Goal: Transaction & Acquisition: Purchase product/service

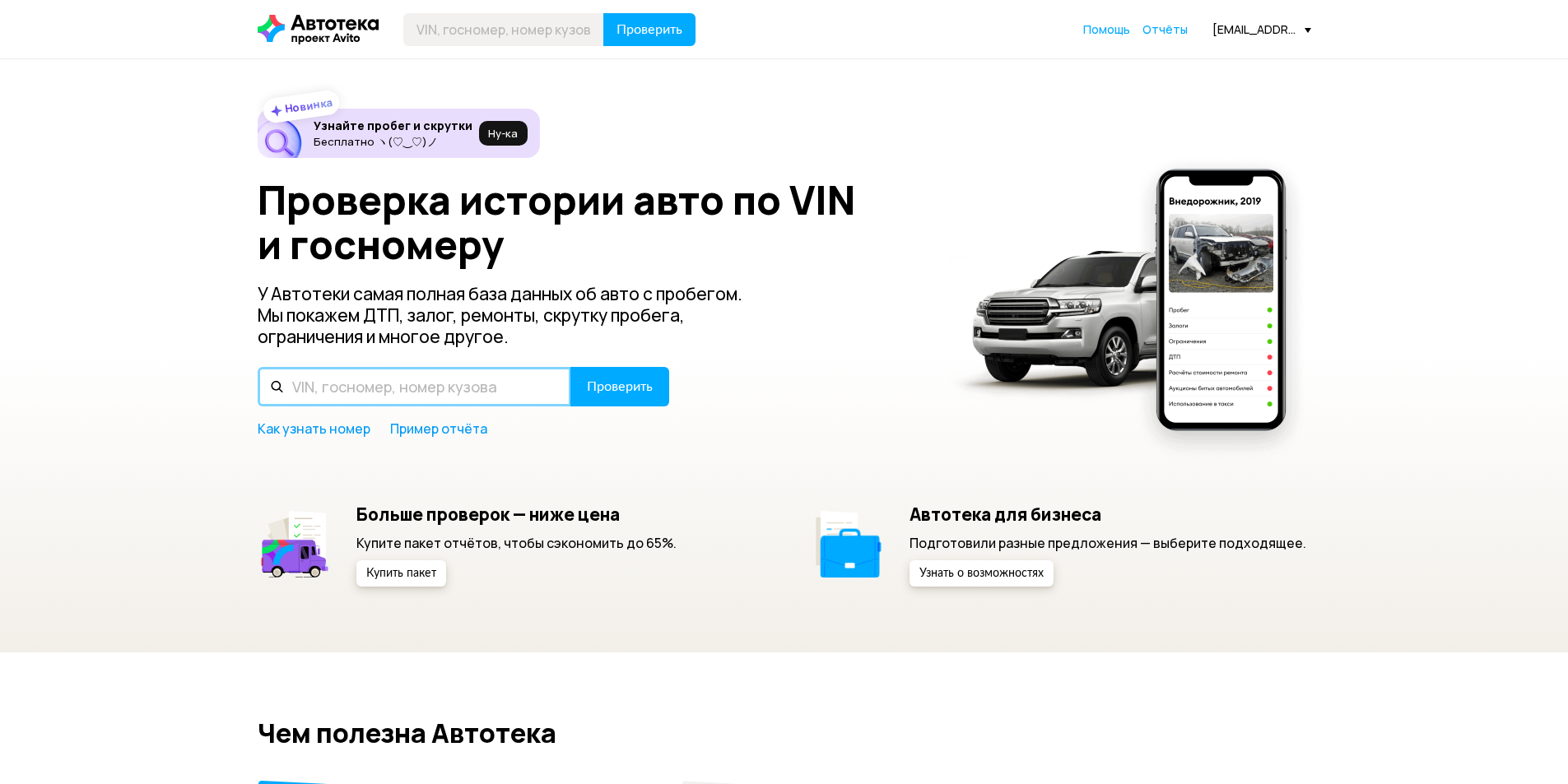
click at [448, 382] on input "text" at bounding box center [414, 386] width 313 height 40
click at [404, 380] on input "text" at bounding box center [414, 386] width 313 height 40
click at [387, 392] on input "Х149ТХ69" at bounding box center [414, 386] width 313 height 40
type input "Х149ТХ69"
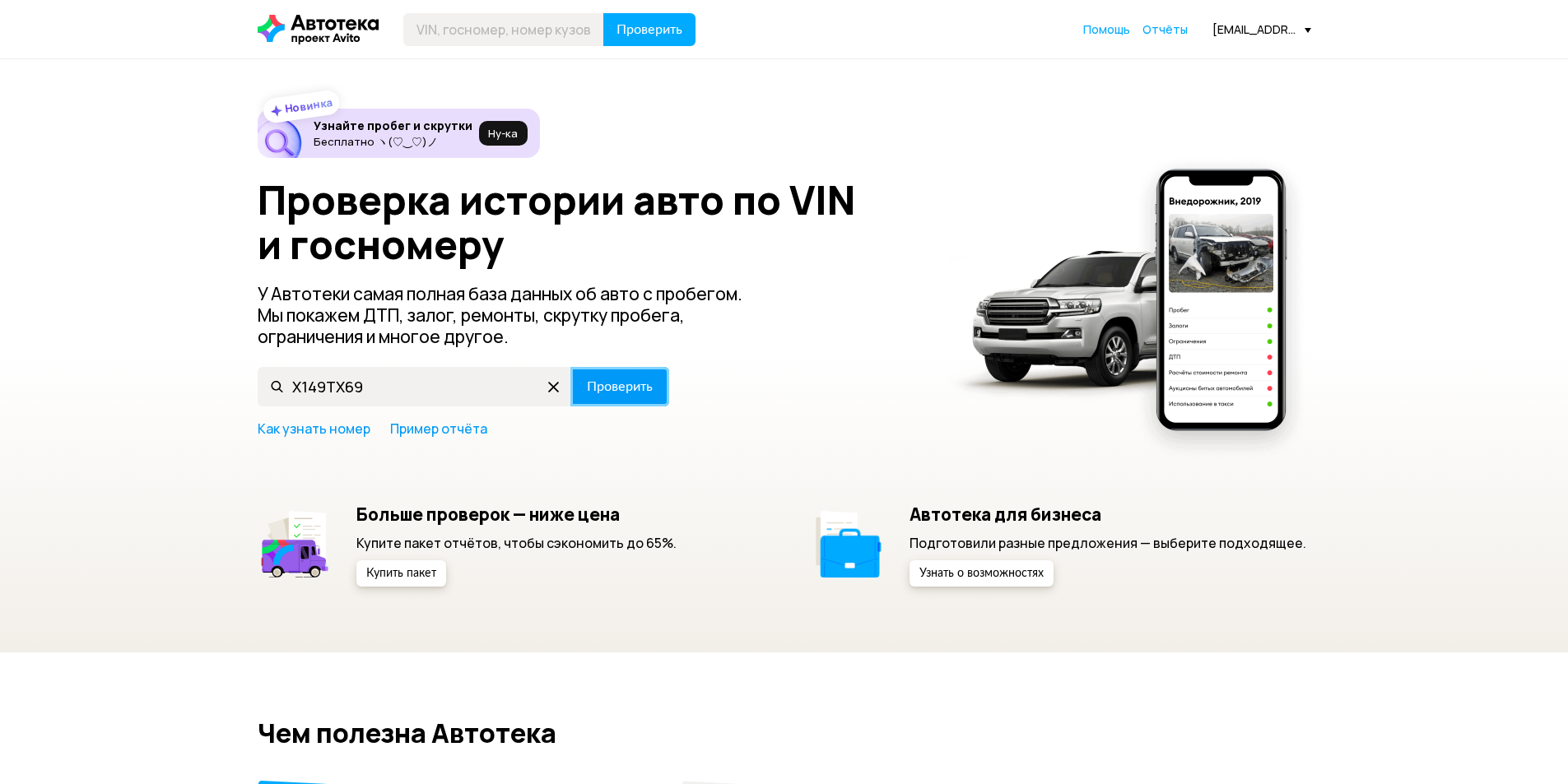
click at [641, 387] on span "Проверить" at bounding box center [619, 386] width 66 height 13
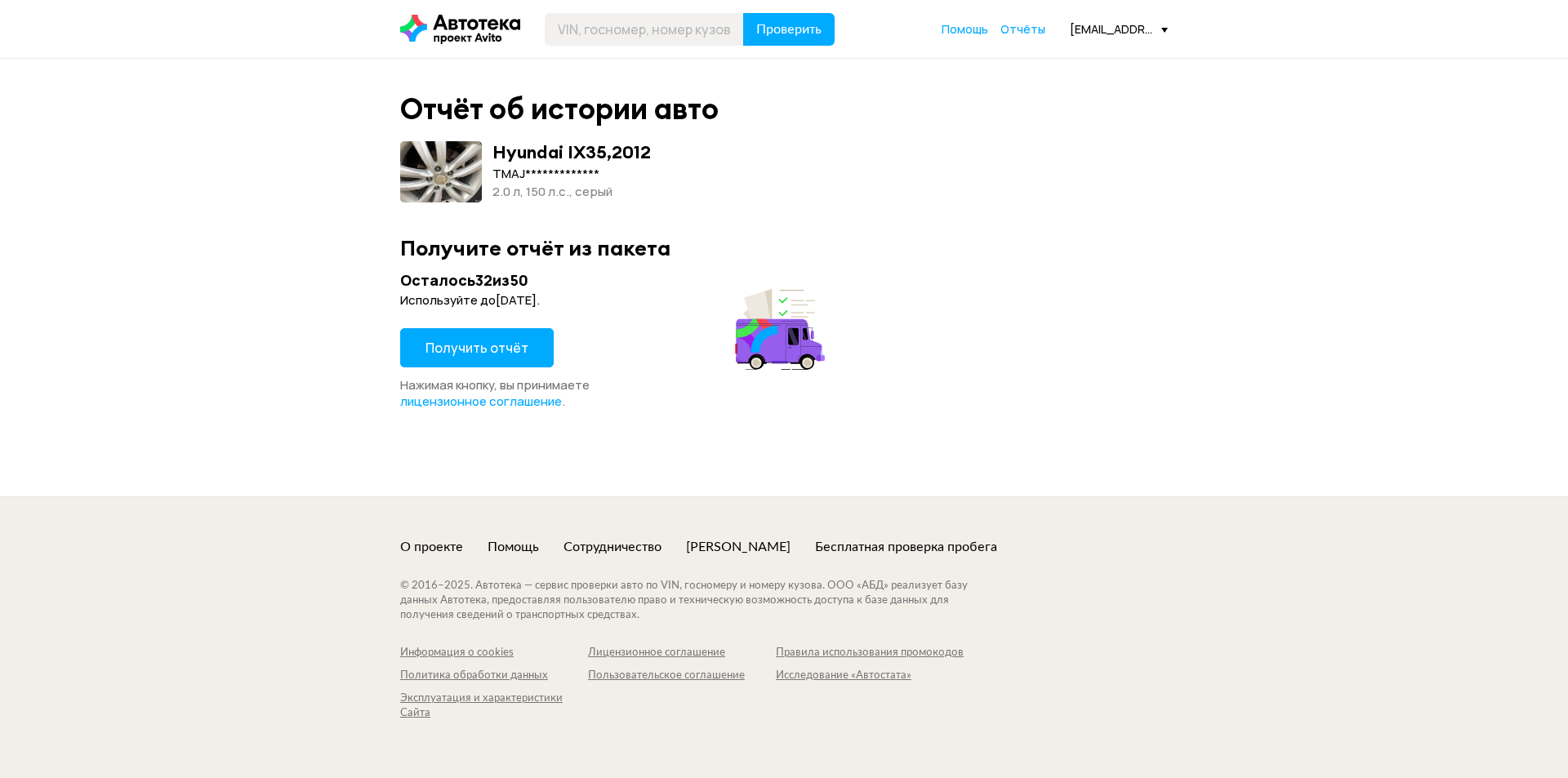
click at [504, 350] on span "Получить отчёт" at bounding box center [477, 347] width 103 height 18
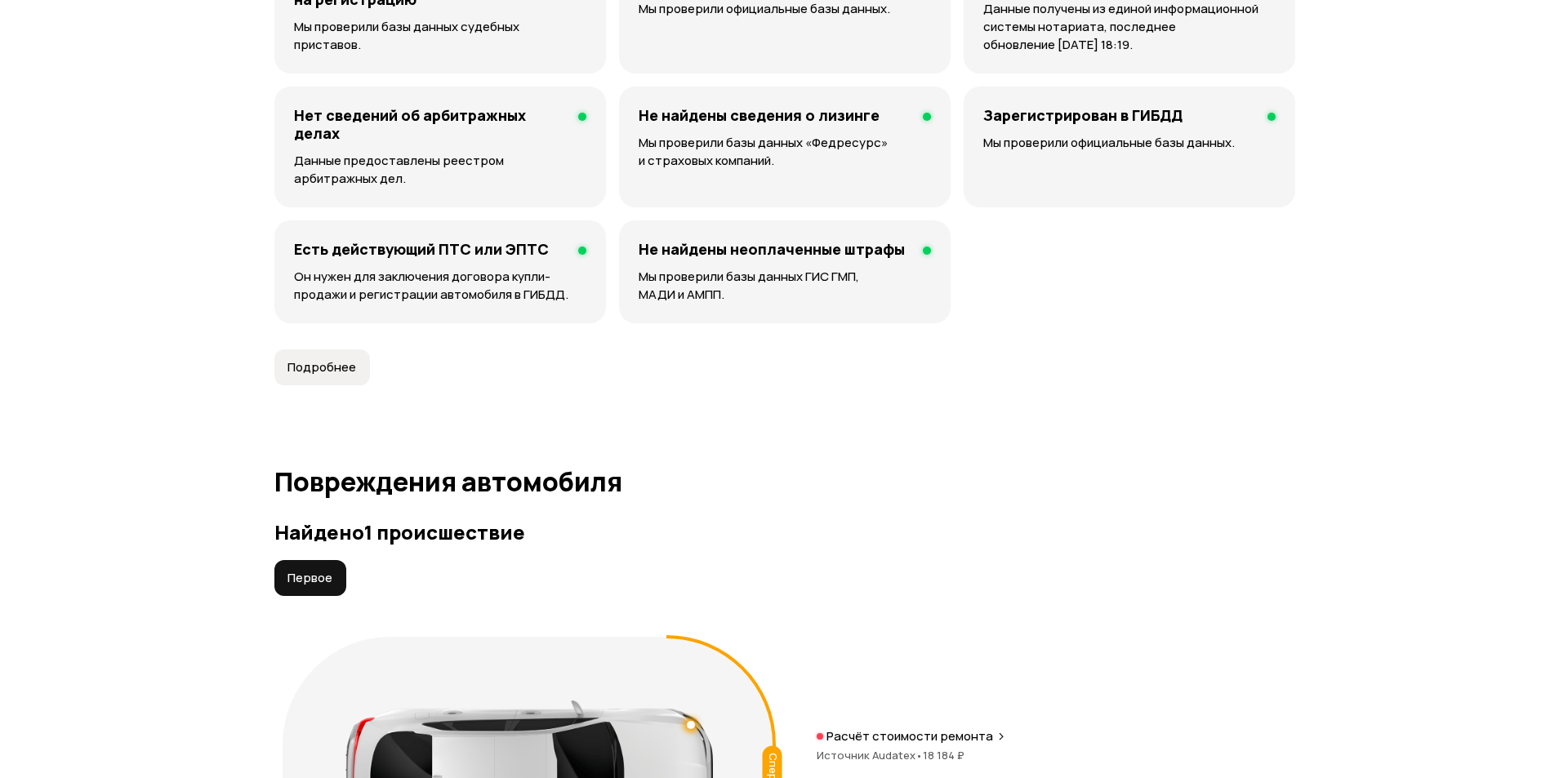
scroll to position [1633, 0]
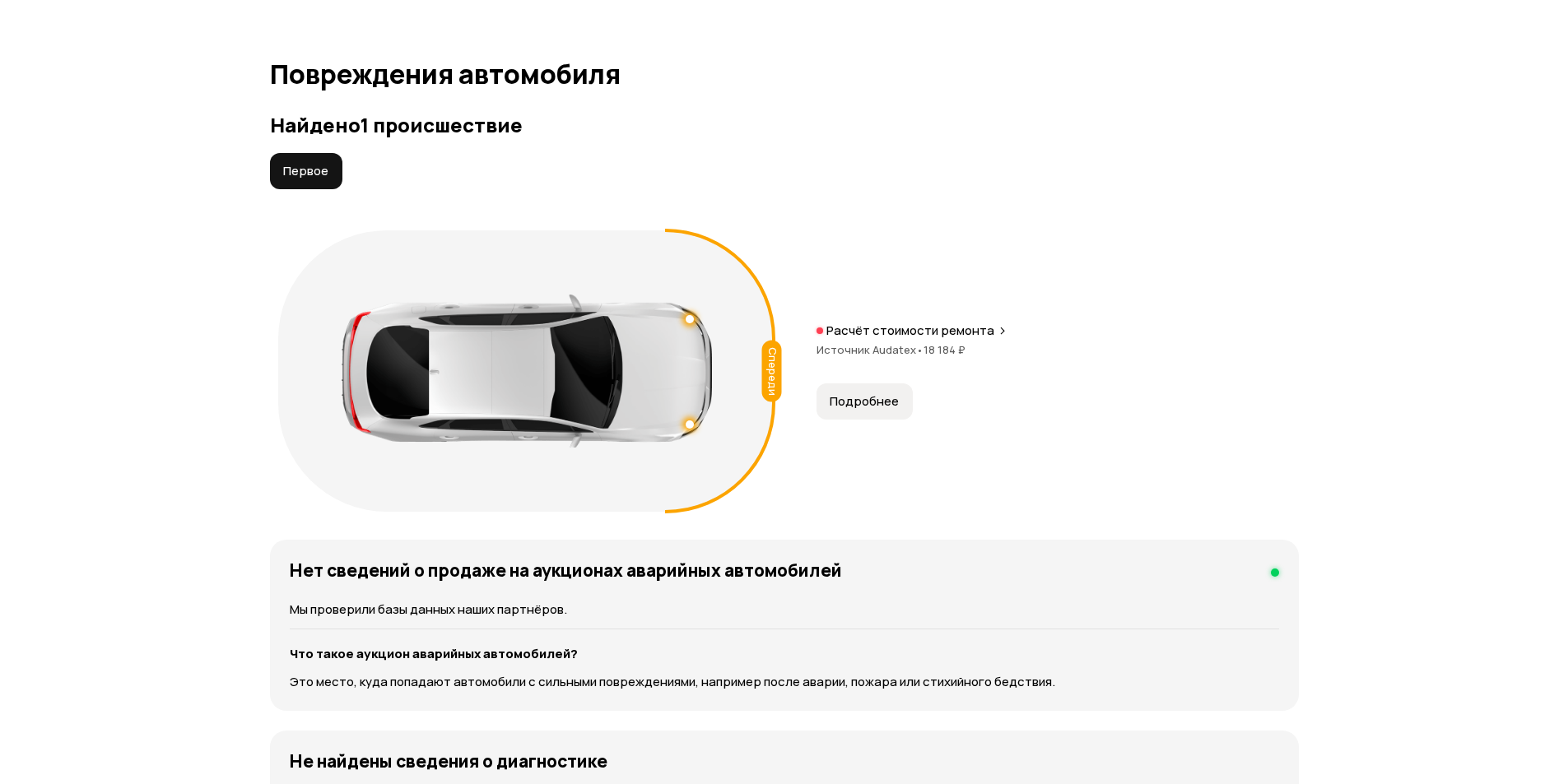
click at [874, 402] on span "Подробнее" at bounding box center [864, 401] width 69 height 17
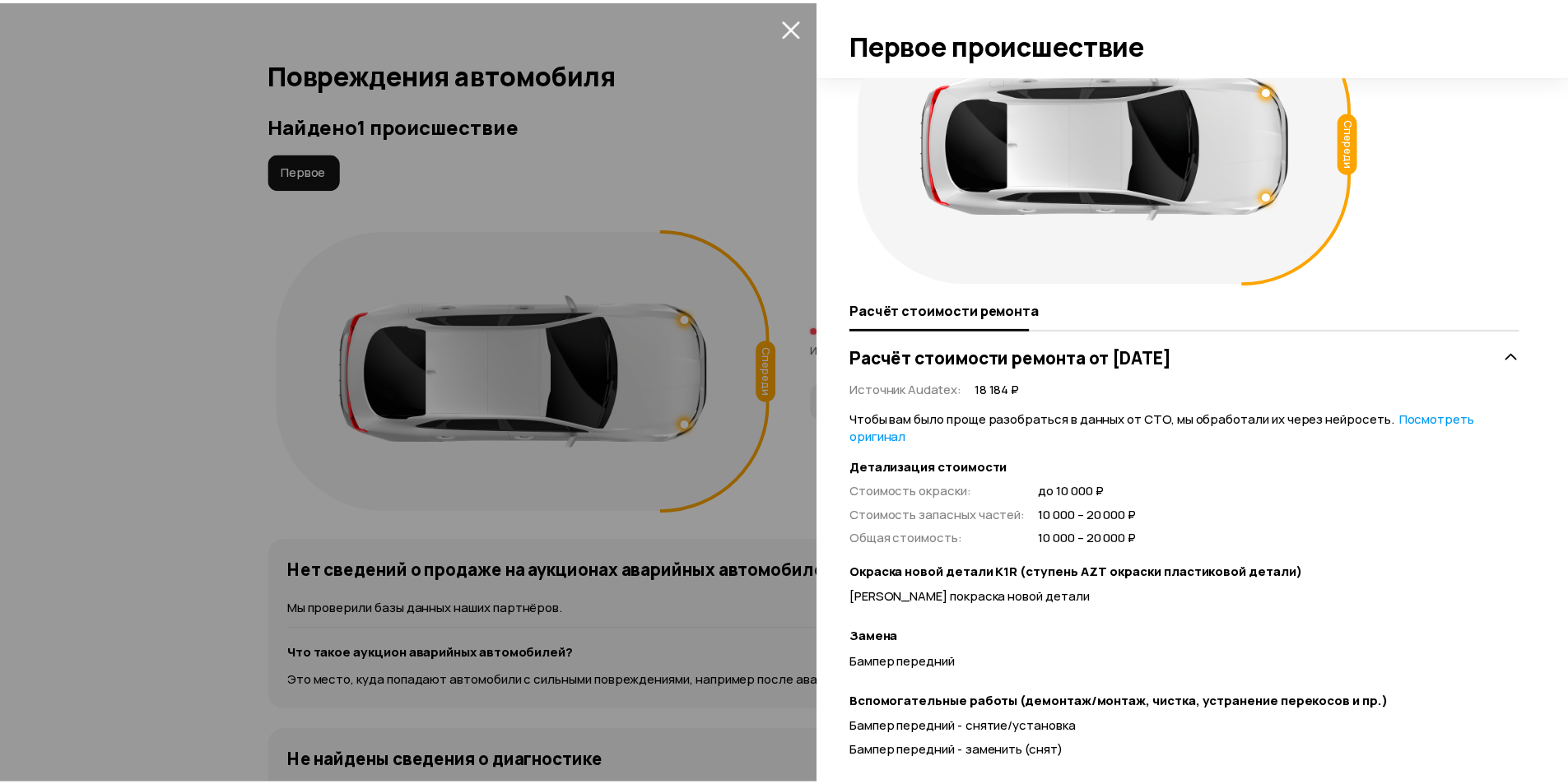
scroll to position [0, 0]
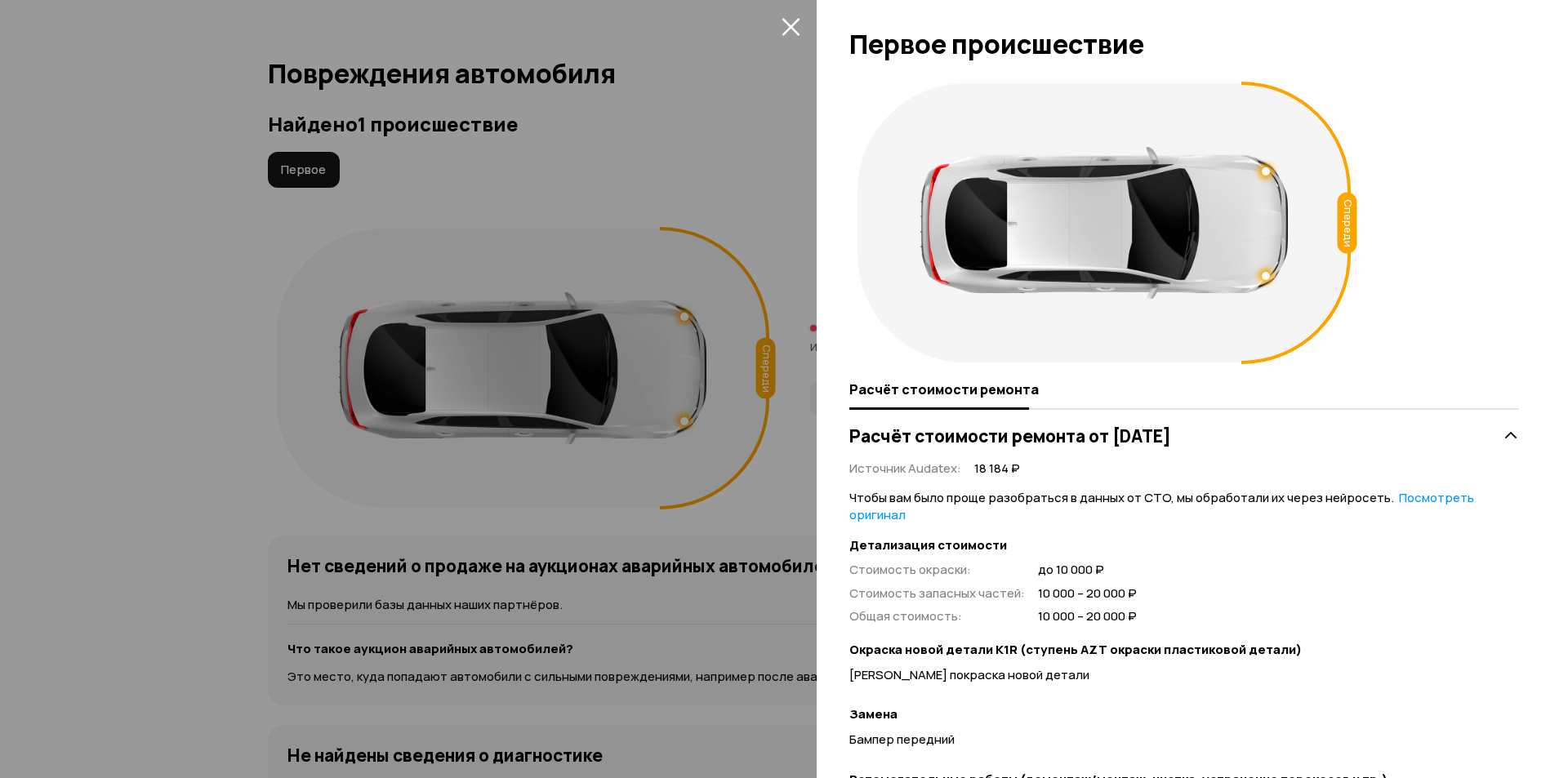
click at [170, 394] on div at bounding box center [784, 389] width 1568 height 778
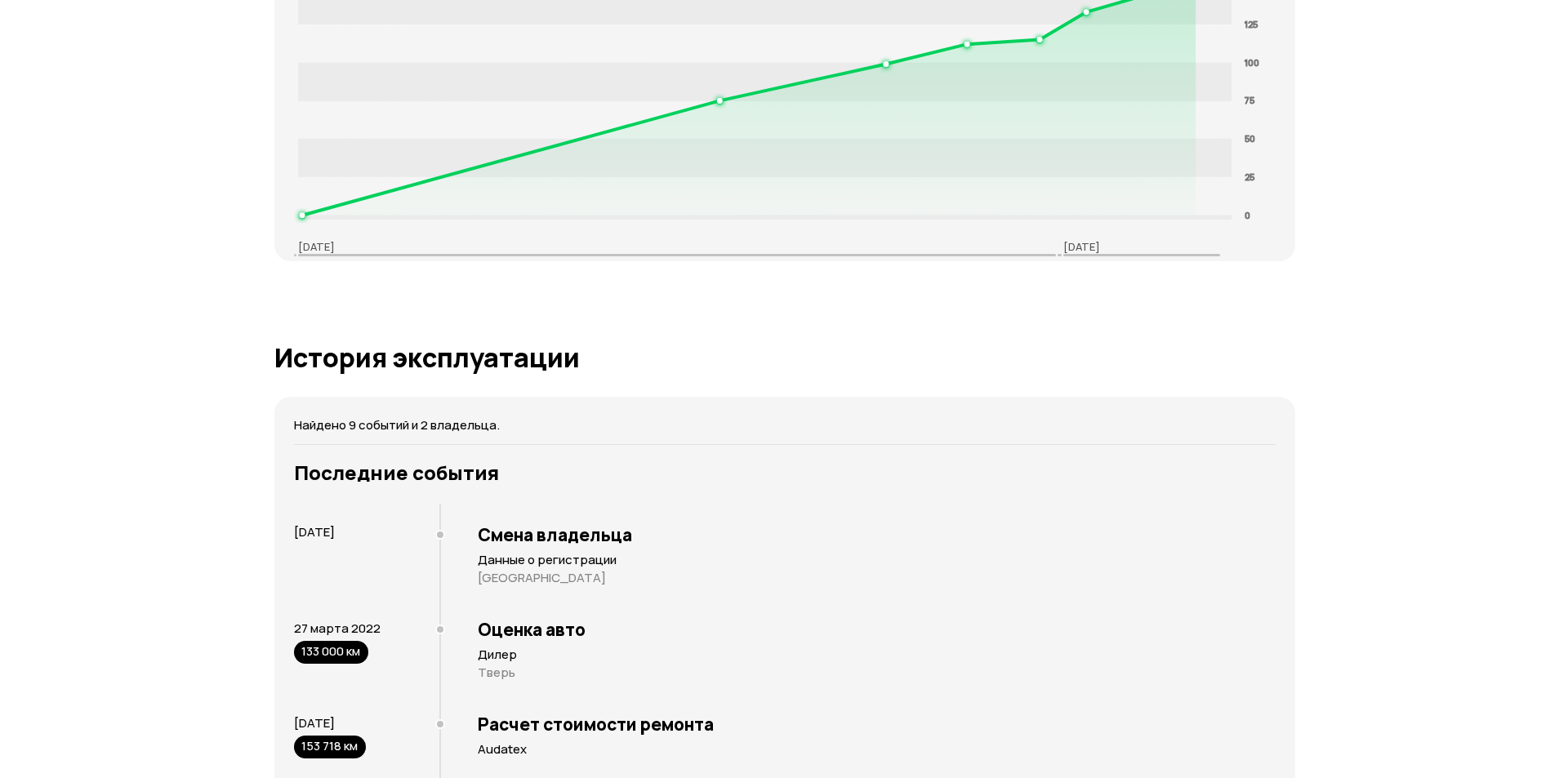
scroll to position [2939, 0]
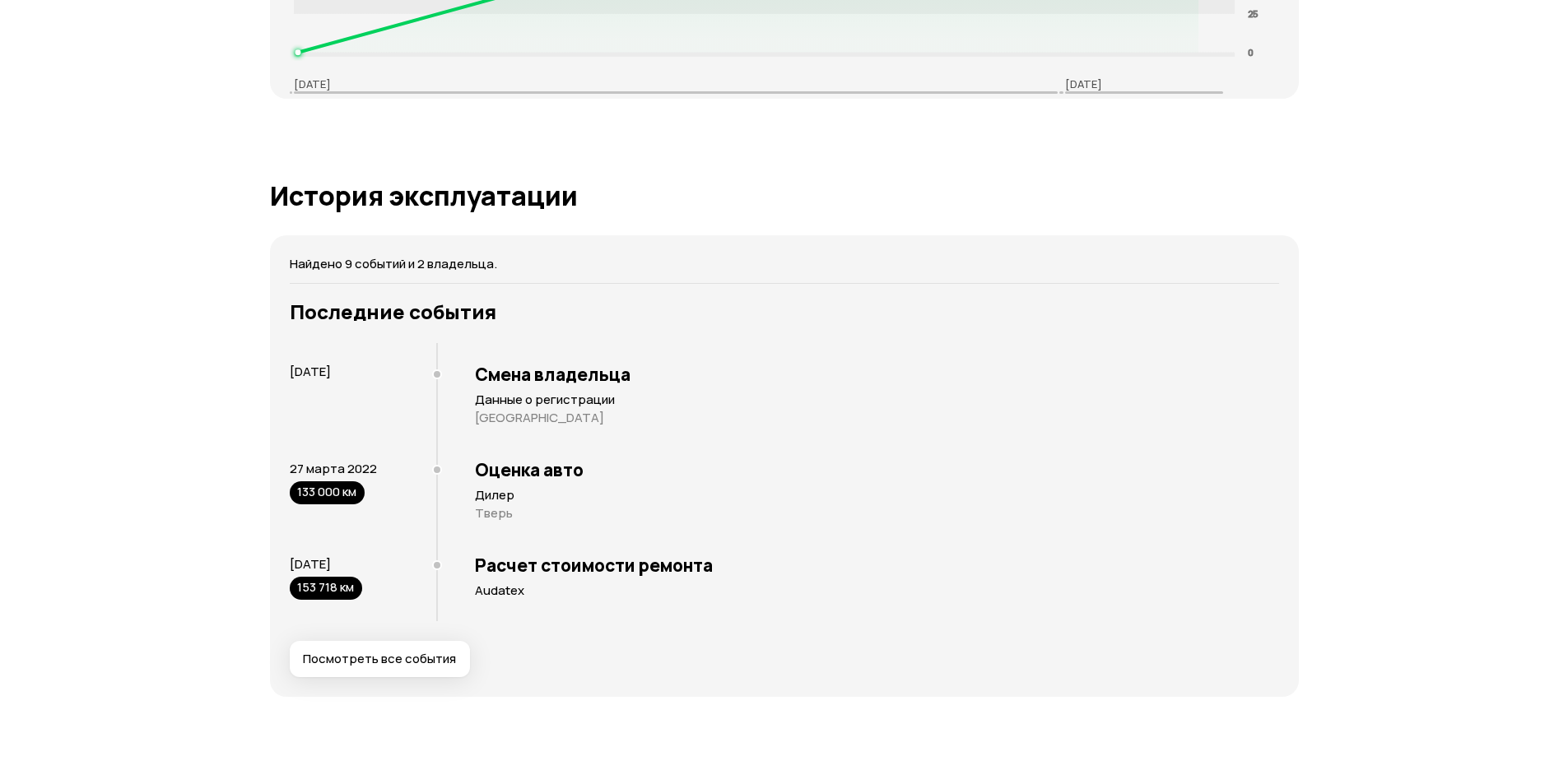
click at [386, 651] on span "Посмотреть все события" at bounding box center [379, 659] width 154 height 17
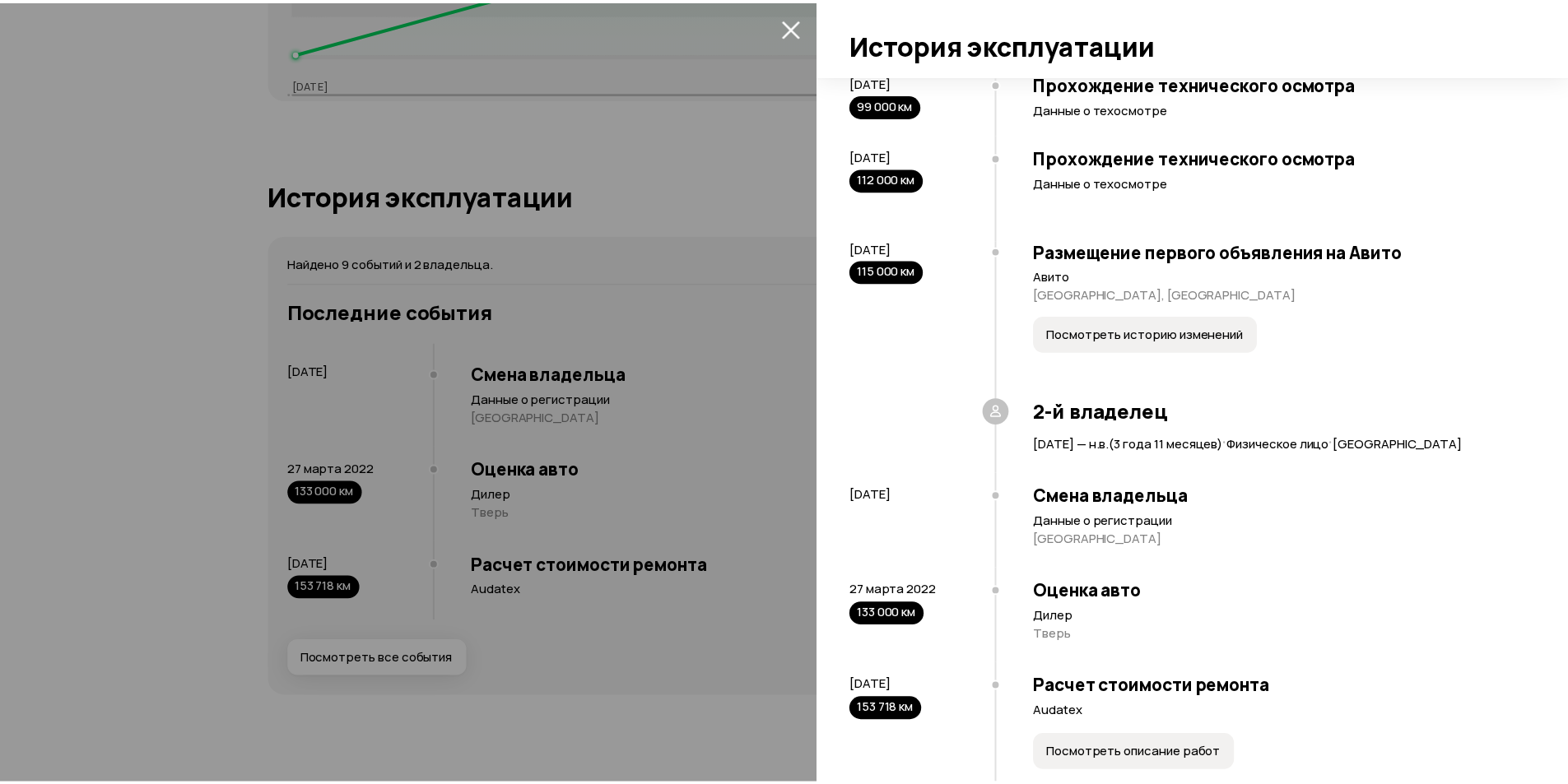
scroll to position [494, 0]
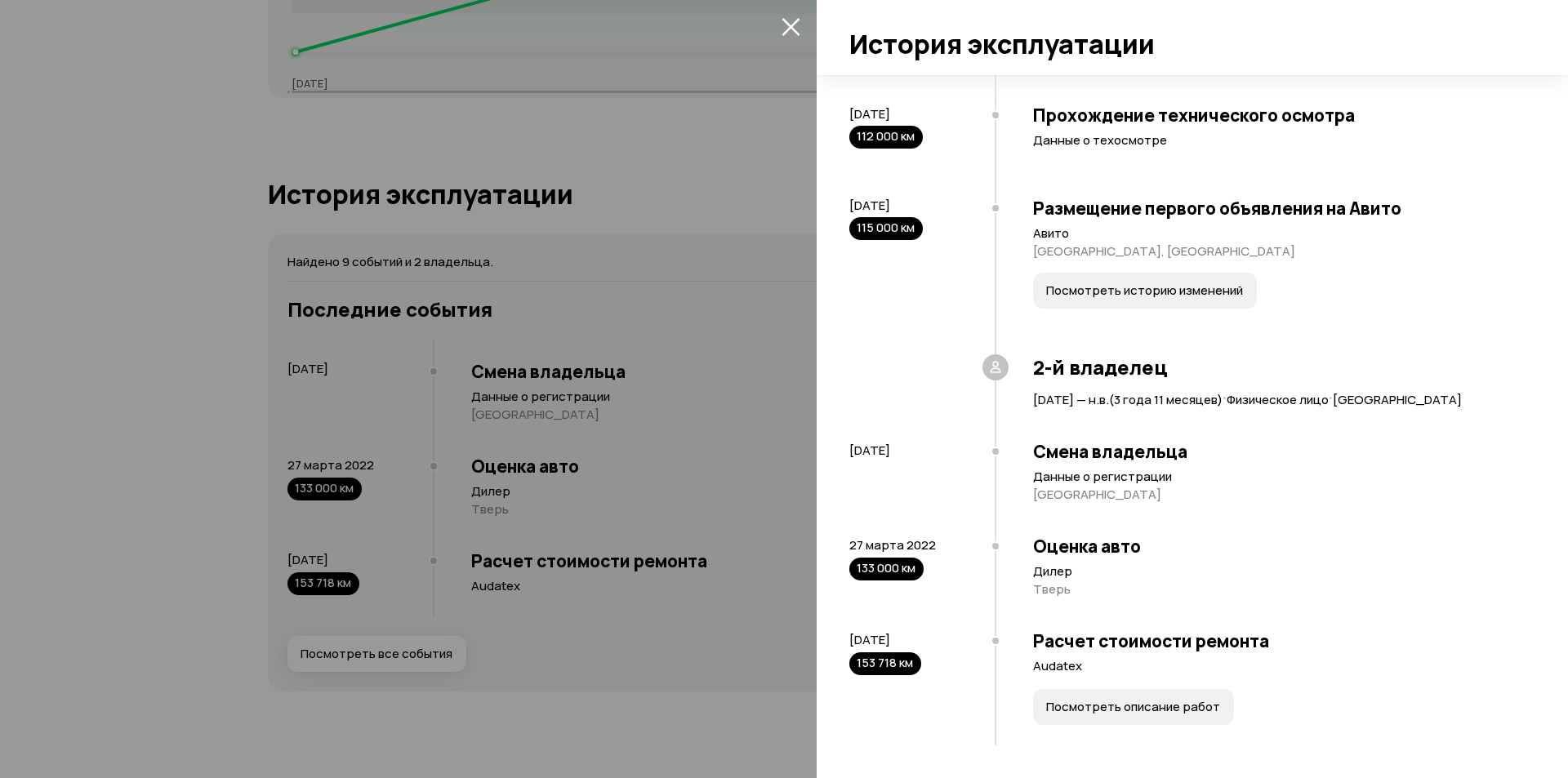
click at [137, 391] on div at bounding box center [784, 389] width 1568 height 778
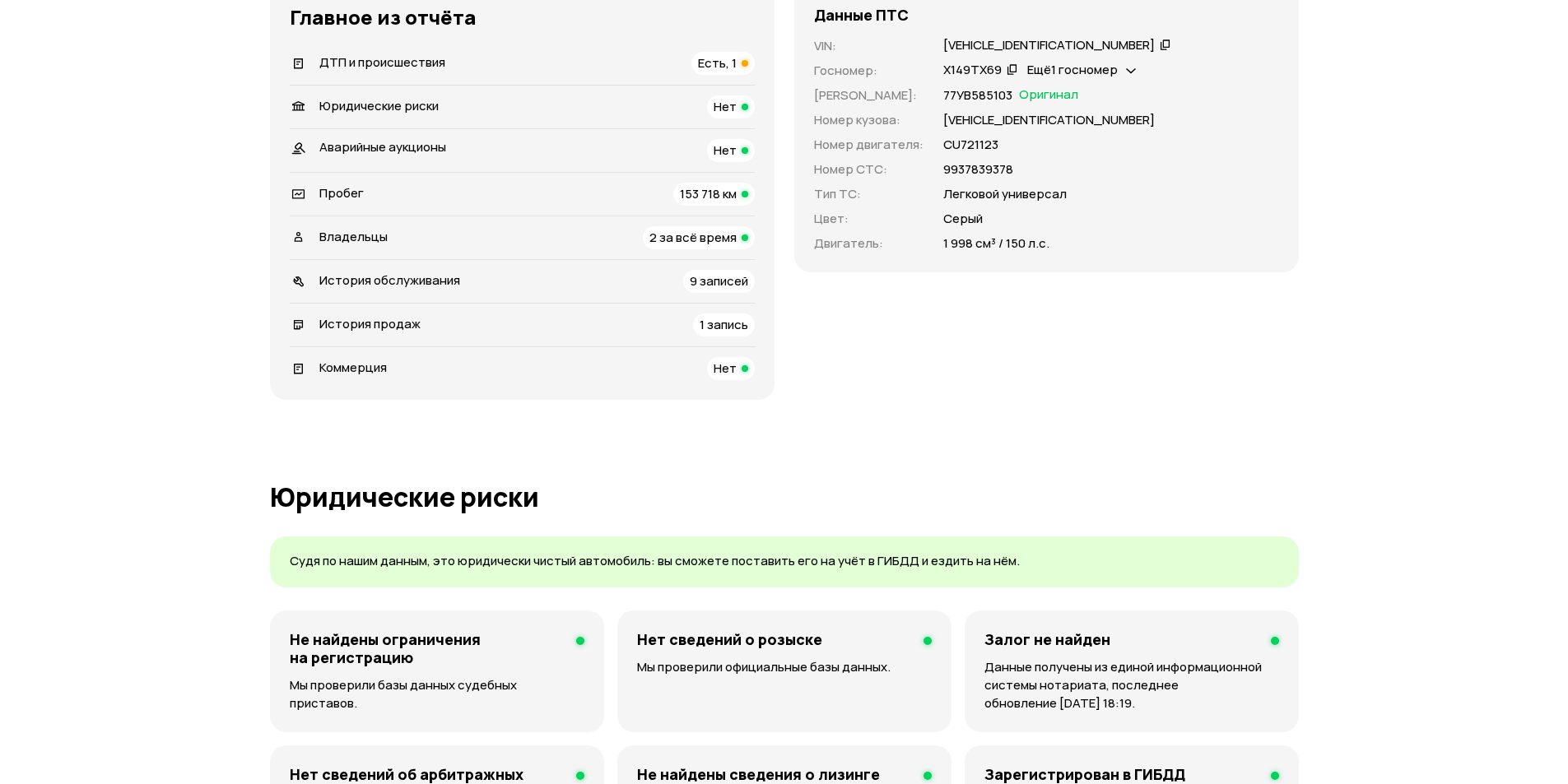
scroll to position [329, 0]
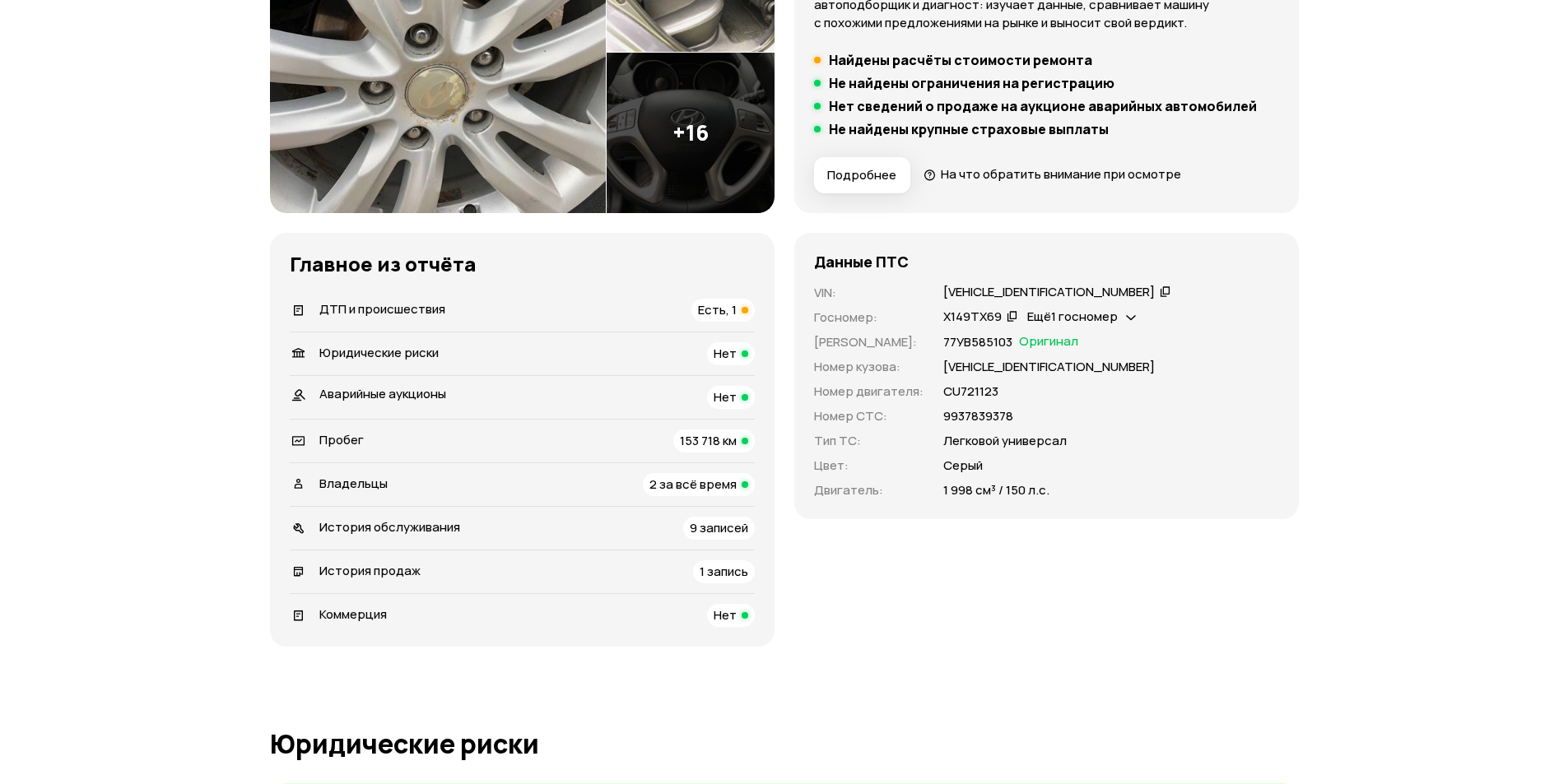
click at [1016, 289] on div "[VEHICLE_IDENTIFICATION_NUMBER]" at bounding box center [1049, 293] width 212 height 18
